Goal: Information Seeking & Learning: Learn about a topic

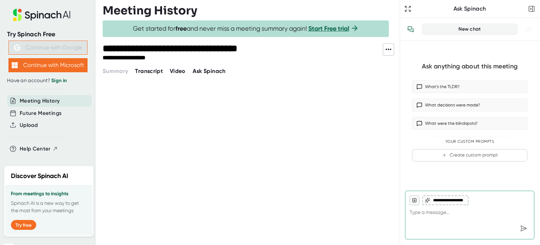
click at [147, 73] on div "Summary Transcript Video Ask Spinach" at bounding box center [251, 71] width 297 height 8
